Goal: Navigation & Orientation: Understand site structure

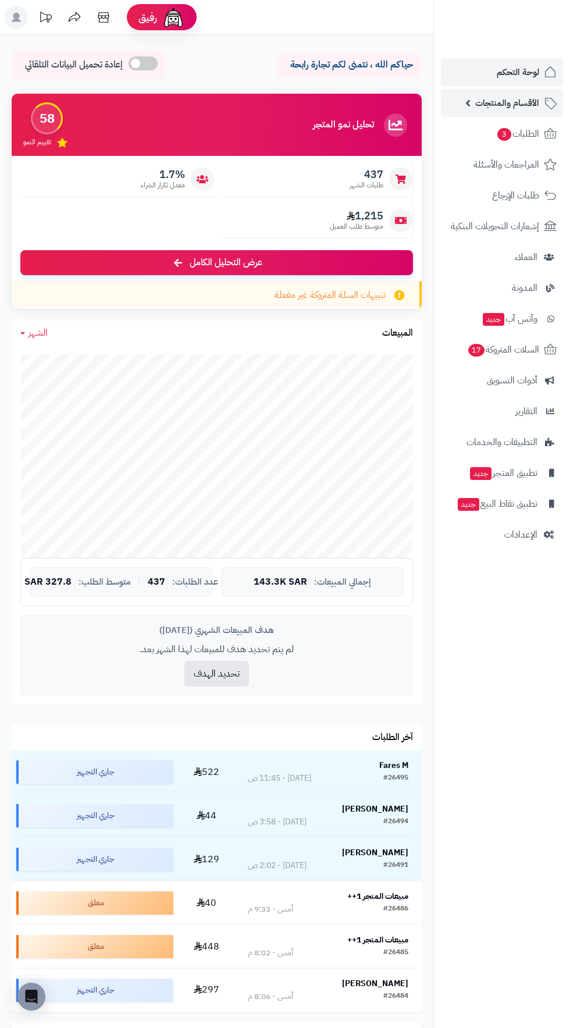
click at [486, 97] on span "الأقسام والمنتجات" at bounding box center [507, 103] width 64 height 16
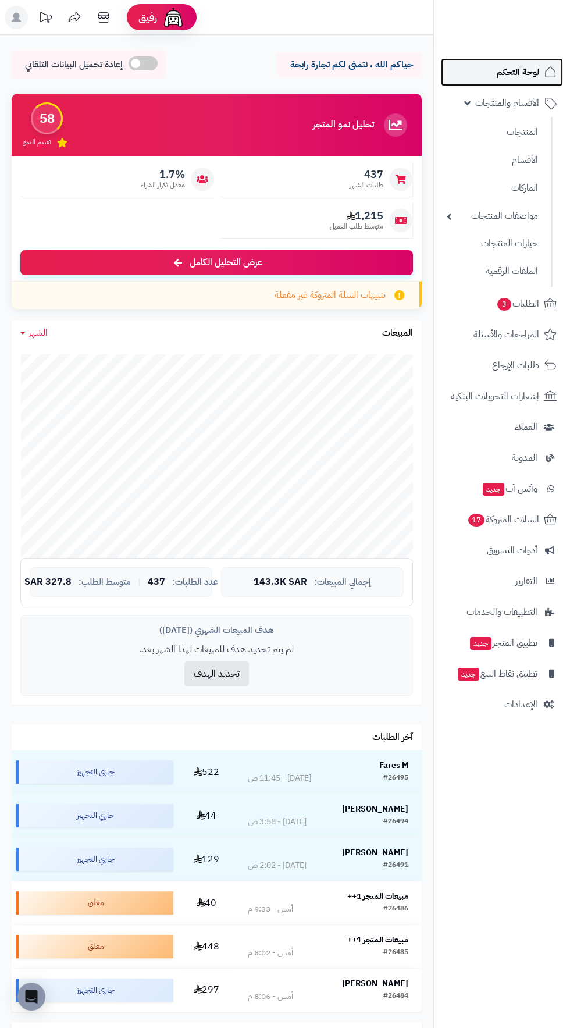
click at [476, 79] on link "لوحة التحكم" at bounding box center [502, 72] width 122 height 28
